Goal: Use online tool/utility: Utilize a website feature to perform a specific function

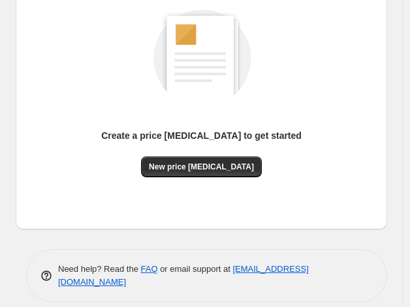
scroll to position [188, 0]
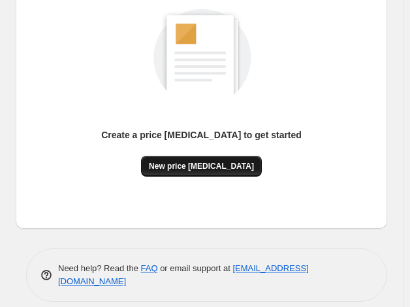
click at [209, 163] on span "New price [MEDICAL_DATA]" at bounding box center [201, 166] width 105 height 10
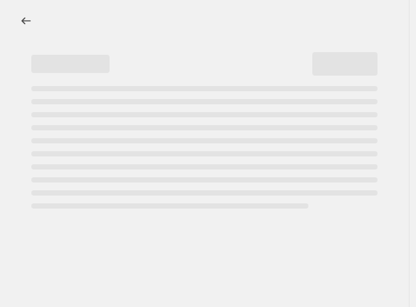
select select "percentage"
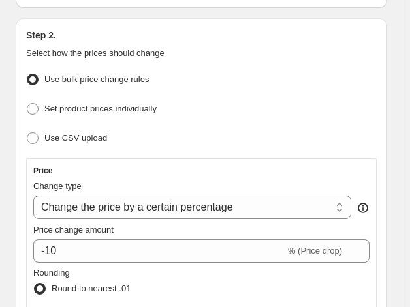
scroll to position [158, 0]
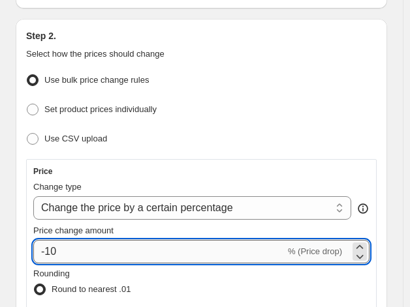
click at [104, 247] on input "-10" at bounding box center [159, 251] width 252 height 23
type input "-1"
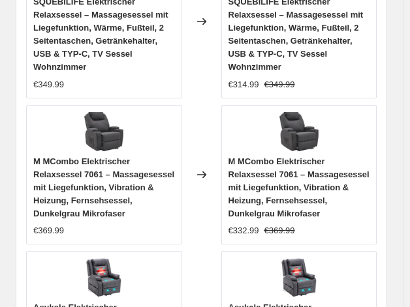
scroll to position [1858, 0]
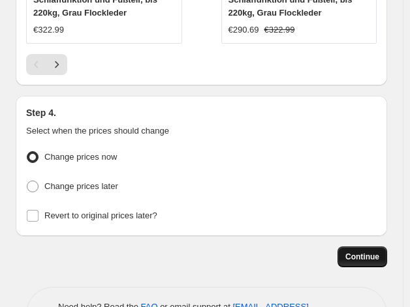
type input "-35"
click at [371, 252] on span "Continue" at bounding box center [362, 257] width 34 height 10
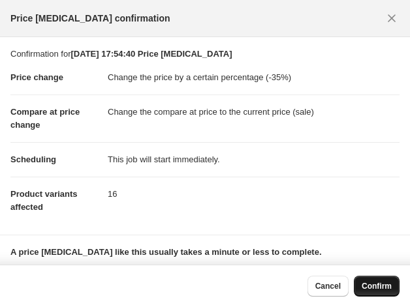
click at [373, 282] on span "Confirm" at bounding box center [376, 286] width 30 height 10
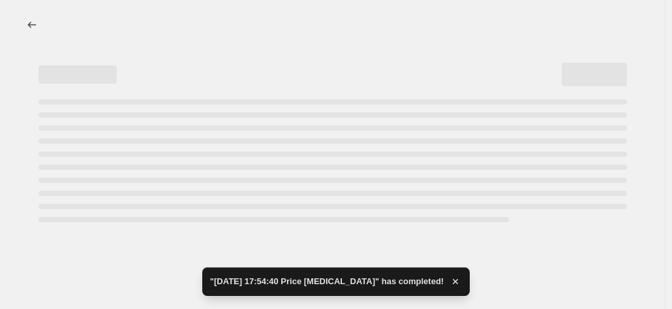
select select "percentage"
